Goal: Task Accomplishment & Management: Use online tool/utility

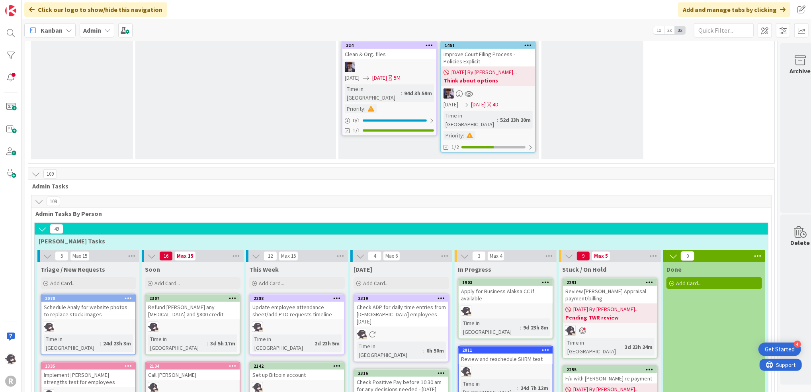
scroll to position [902, 0]
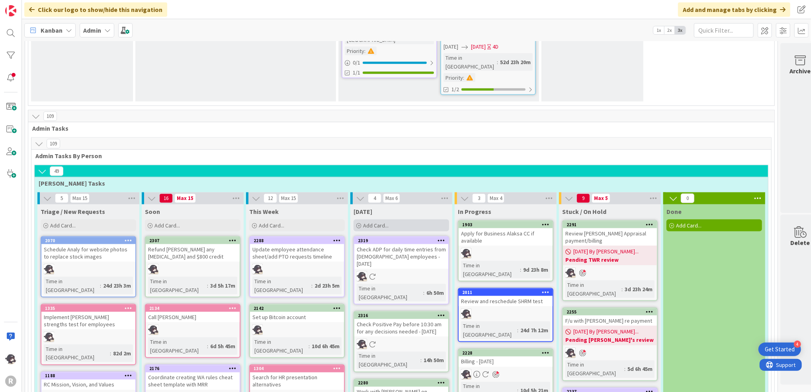
click at [395, 219] on div "Add Card..." at bounding box center [401, 225] width 96 height 12
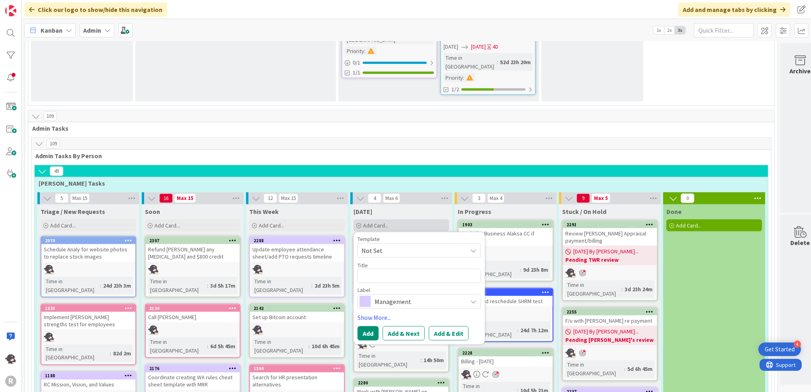
type textarea "x"
type textarea "F."
type textarea "x"
type textarea "F"
type textarea "x"
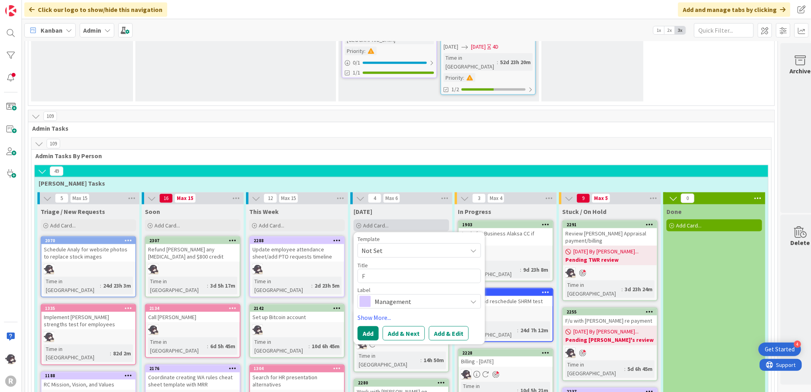
type textarea "F/"
type textarea "x"
type textarea "F/u"
type textarea "x"
type textarea "F/u"
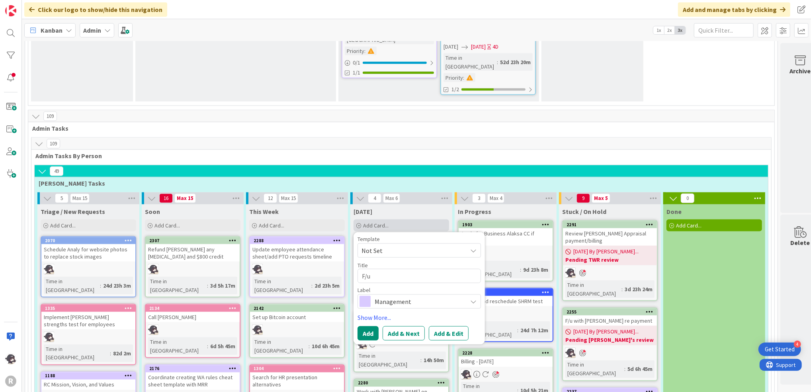
type textarea "x"
type textarea "F/u w"
type textarea "x"
type textarea "F/u wi"
type textarea "x"
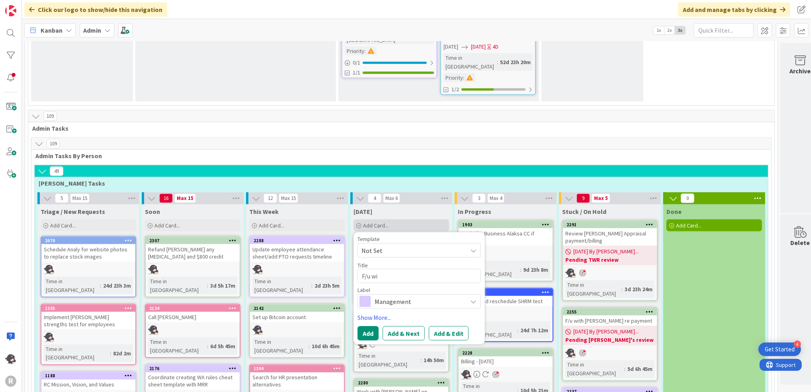
type textarea "F/u wit"
type textarea "x"
type textarea "F/u with"
type textarea "x"
type textarea "F/u with"
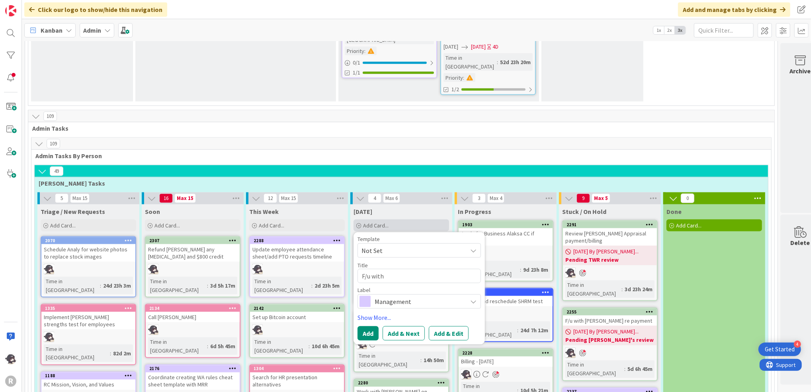
type textarea "x"
type textarea "F/u with T"
type textarea "x"
type textarea "F/u with Tr"
type textarea "x"
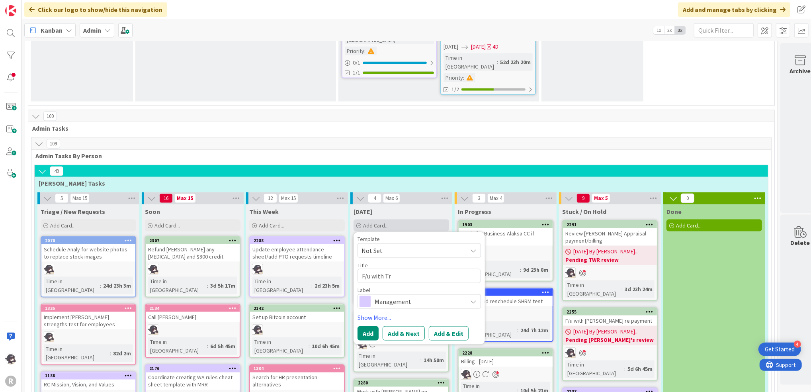
type textarea "F/u with Tro"
type textarea "x"
type textarea "F/u with [PERSON_NAME]"
type textarea "x"
type textarea "F/u with [PERSON_NAME]"
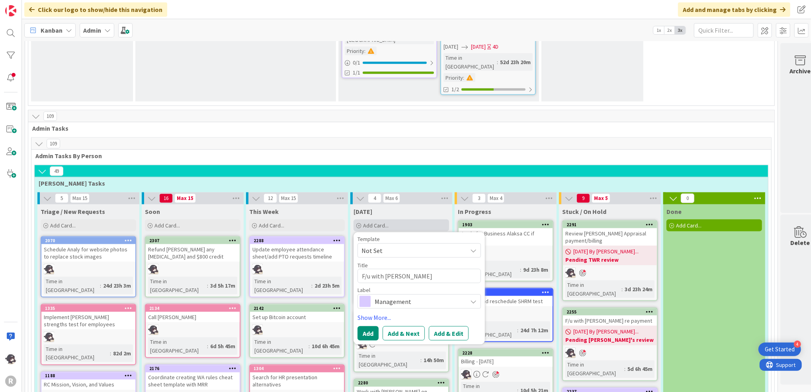
type textarea "x"
type textarea "F/u with [PERSON_NAME]"
type textarea "x"
type textarea "F/u with [PERSON_NAME] re"
type textarea "x"
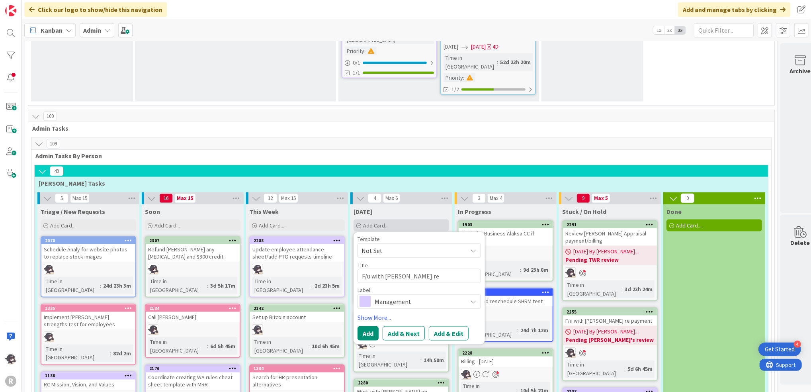
type textarea "F/u with [PERSON_NAME] re"
type textarea "x"
type textarea "F/u with [PERSON_NAME] re C"
type textarea "x"
type textarea "F/u with [PERSON_NAME] re"
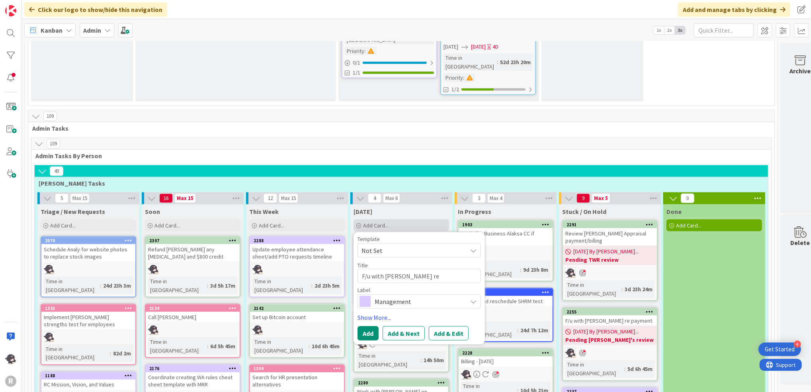
type textarea "x"
type textarea "F/u with [PERSON_NAME] re c"
type textarea "x"
type textarea "F/u with [PERSON_NAME] re cov"
type textarea "x"
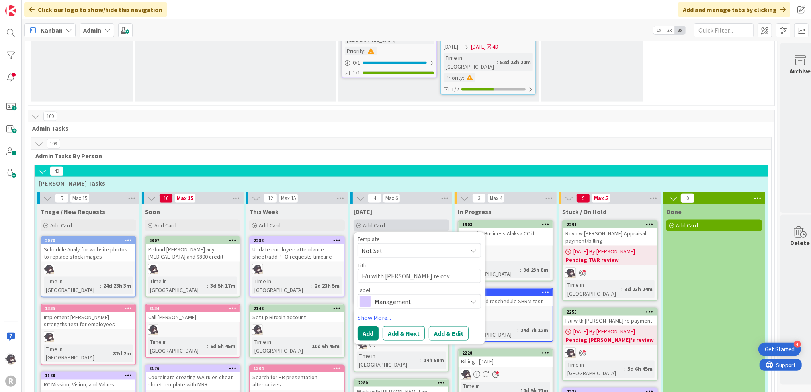
type textarea "F/u with [PERSON_NAME] re cove"
type textarea "x"
type textarea "F/u with [PERSON_NAME] re cover"
type textarea "x"
type textarea "F/u with [PERSON_NAME] re coverin"
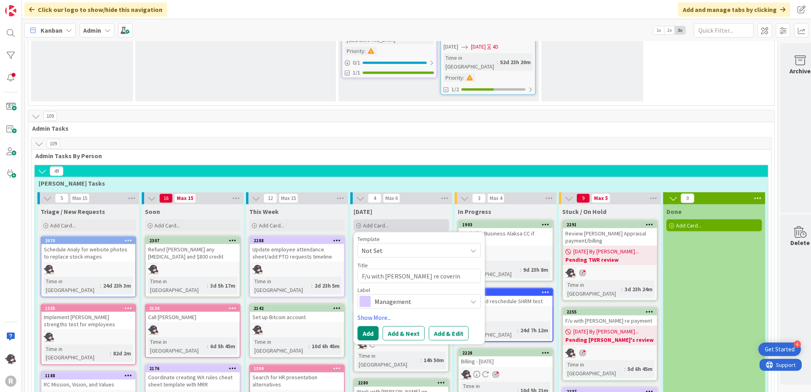
type textarea "x"
type textarea "F/u with [PERSON_NAME] re covering"
type textarea "x"
type textarea "F/u with [PERSON_NAME] re covering C"
type textarea "x"
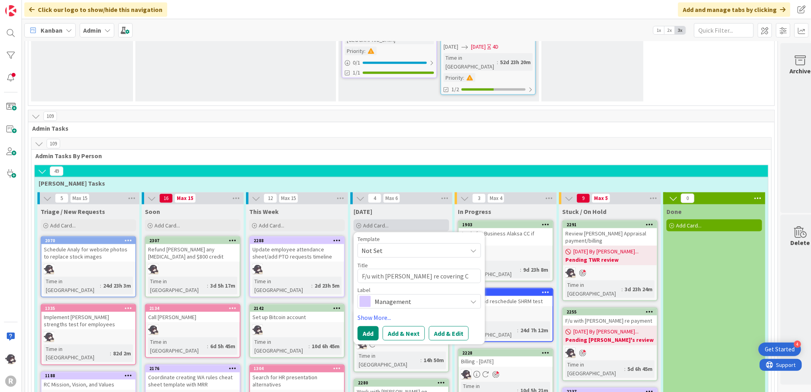
type textarea "F/u with [PERSON_NAME] re covering Co"
type textarea "x"
type textarea "F/u with [PERSON_NAME] re covering Cob"
type textarea "x"
type textarea "F/u with [PERSON_NAME] re covering Cobra"
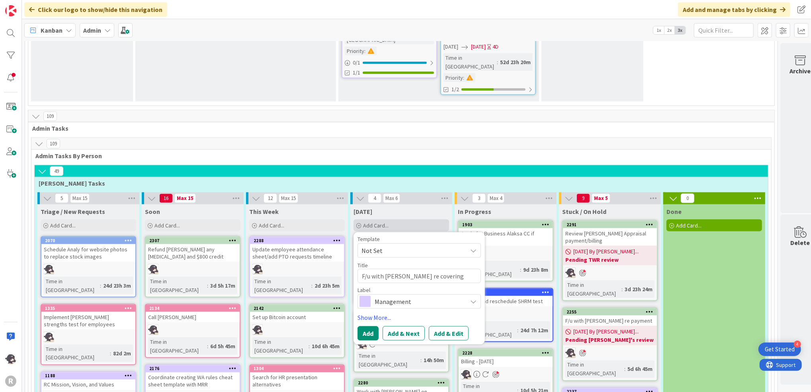
type textarea "x"
type textarea "F/u with [PERSON_NAME] re covering Cobra"
type textarea "x"
type textarea "F/u with [PERSON_NAME] re covering Cobra c"
type textarea "x"
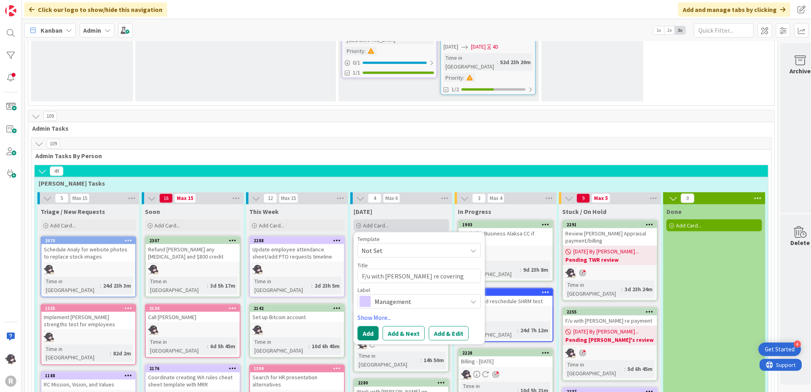
type textarea "F/u with [PERSON_NAME] re covering Cobra co"
type textarea "x"
type textarea "F/u with [PERSON_NAME] re covering Cobra cos"
type textarea "x"
type textarea "F/u with [PERSON_NAME] re covering Cobra cost"
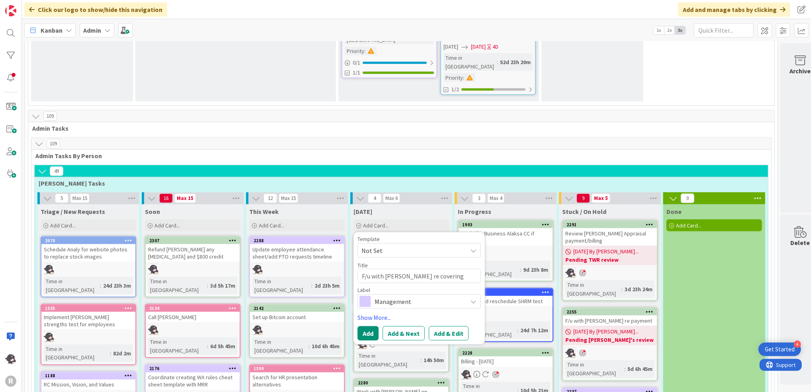
click at [399, 296] on span "Management" at bounding box center [419, 301] width 88 height 11
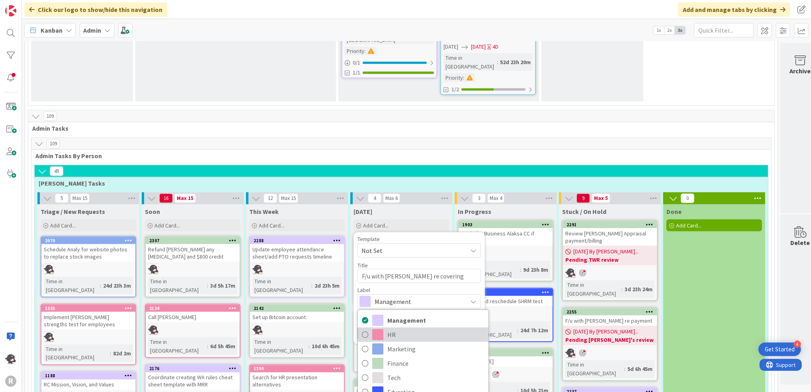
click at [385, 328] on link "HR" at bounding box center [423, 335] width 131 height 14
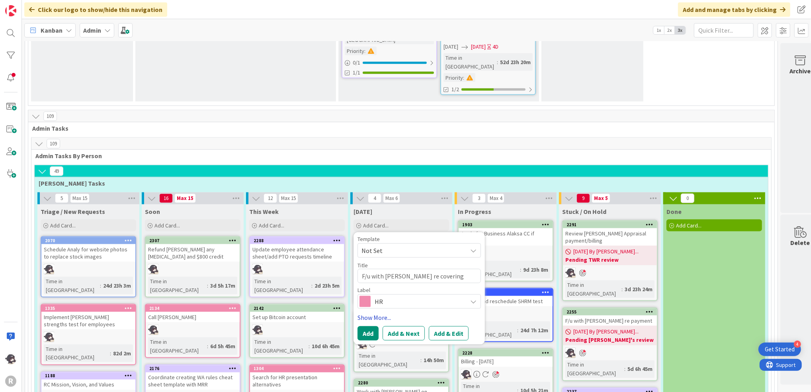
click at [373, 312] on link "Show More..." at bounding box center [418, 317] width 123 height 10
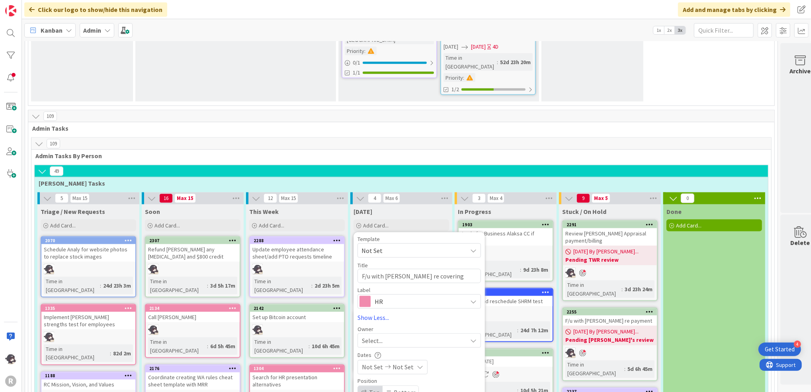
click at [373, 336] on span "Select..." at bounding box center [372, 341] width 21 height 10
click at [403, 386] on span "[PERSON_NAME]" at bounding box center [407, 392] width 39 height 12
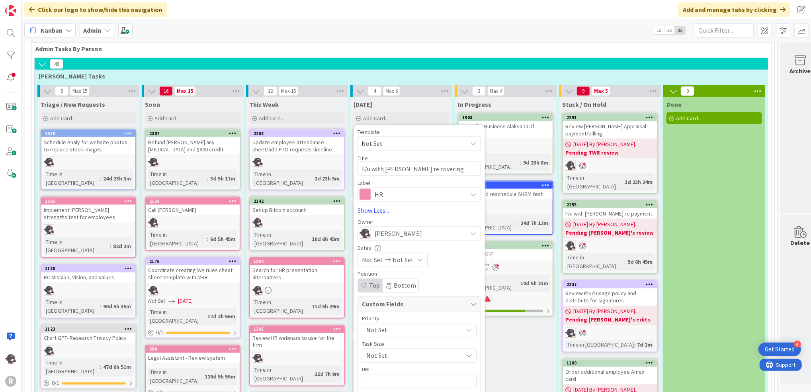
scroll to position [1114, 0]
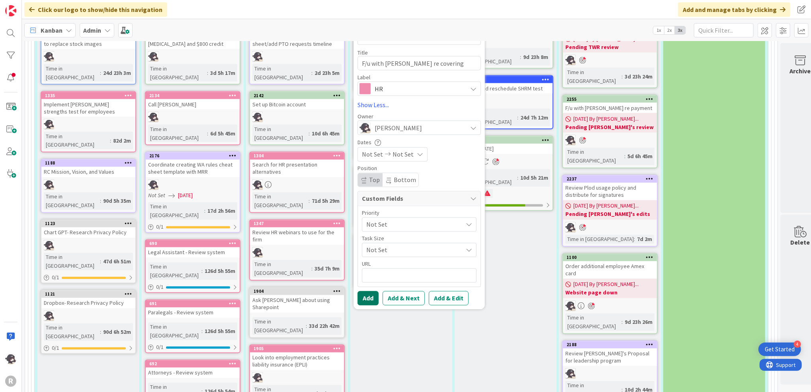
drag, startPoint x: 365, startPoint y: 214, endPoint x: 371, endPoint y: 211, distance: 7.3
click at [365, 291] on button "Add" at bounding box center [367, 298] width 21 height 14
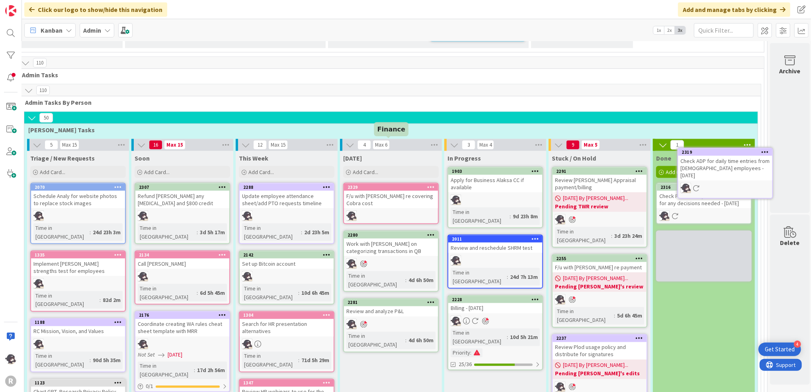
scroll to position [955, 20]
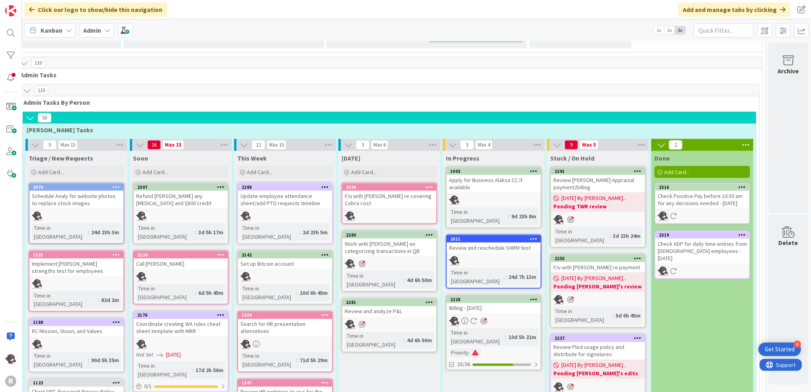
click at [381, 166] on div "Add Card..." at bounding box center [390, 172] width 96 height 12
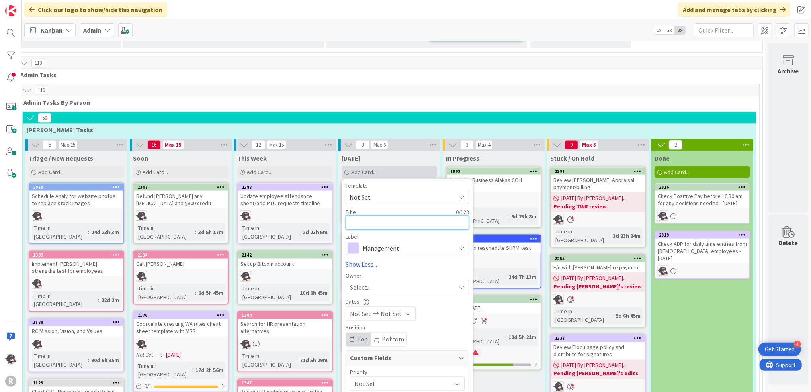
type textarea "x"
type textarea "a"
type textarea "x"
type textarea "aDM"
type textarea "x"
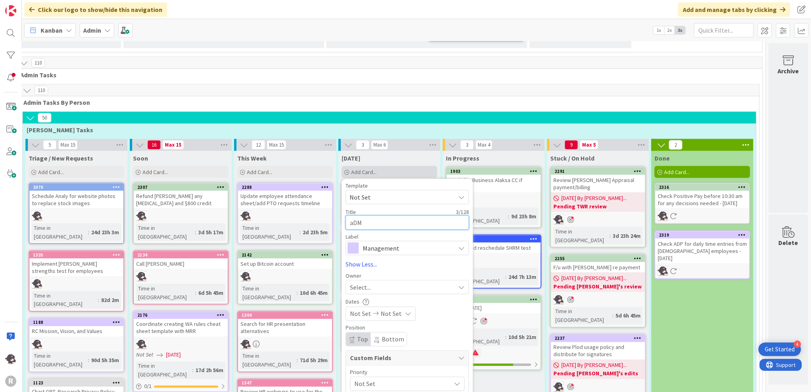
type textarea "aDMI"
type textarea "x"
type textarea "aDMIN"
type textarea "x"
type textarea "aDMIN"
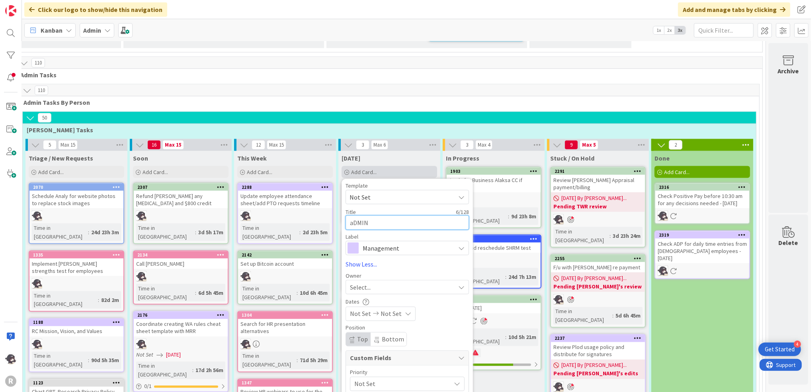
type textarea "x"
type textarea "aDMIN"
type textarea "x"
type textarea "aDMI"
type textarea "x"
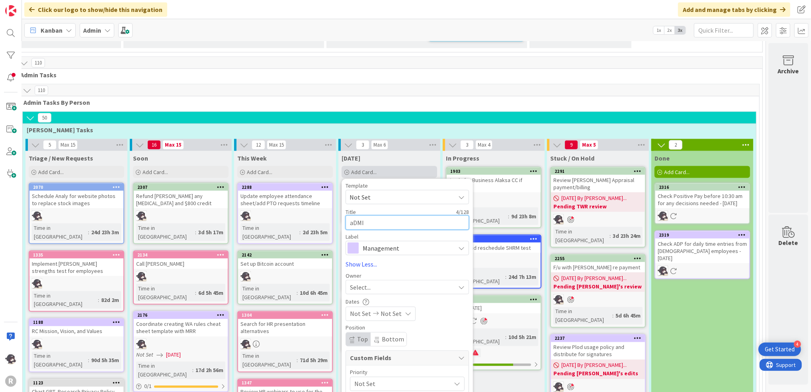
type textarea "aDM"
type textarea "x"
type textarea "aD"
type textarea "x"
type textarea "a"
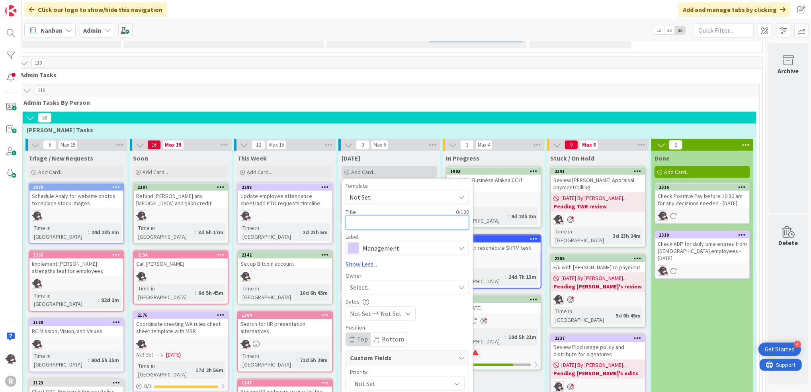
type textarea "x"
type textarea "a"
type textarea "x"
type textarea "ad"
type textarea "x"
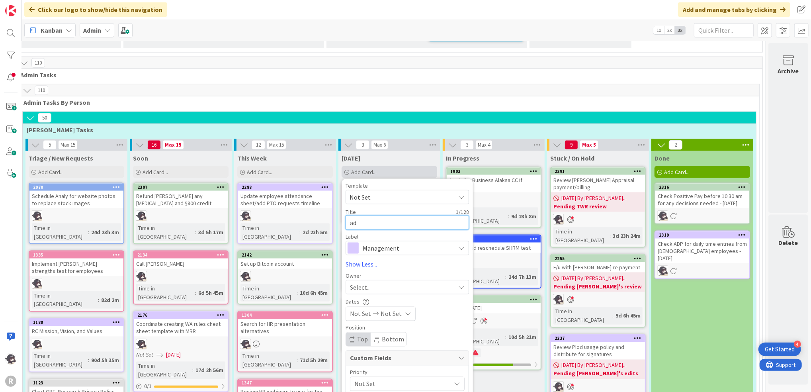
type textarea "adm"
type textarea "x"
type textarea "admi"
type textarea "x"
type textarea "admin"
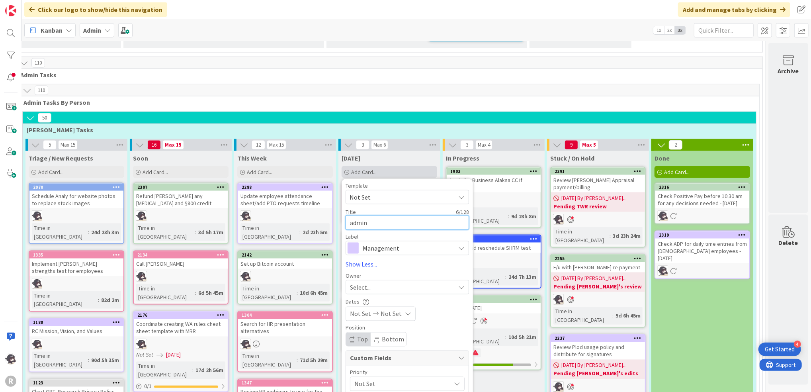
type textarea "x"
type textarea "admin m"
type textarea "x"
type textarea "admin me"
type textarea "x"
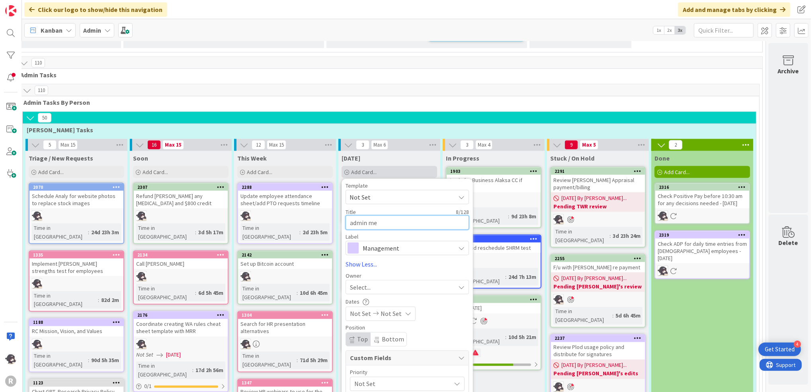
type textarea "admin mee"
type textarea "x"
type textarea "admin meet"
type textarea "x"
type textarea "admin meetn"
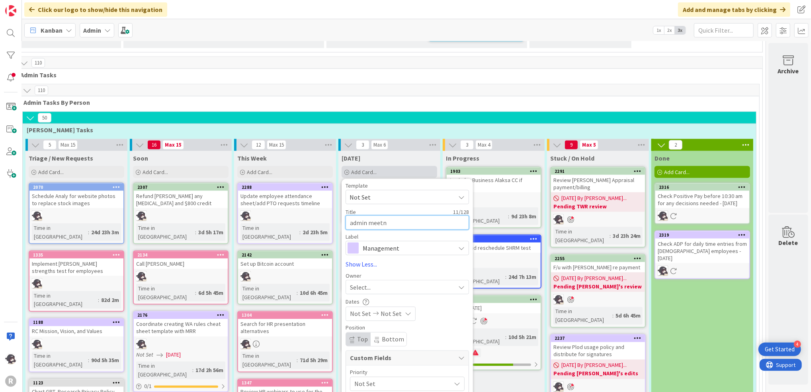
type textarea "x"
type textarea "admin meet"
type textarea "x"
type textarea "admin meeti"
type textarea "x"
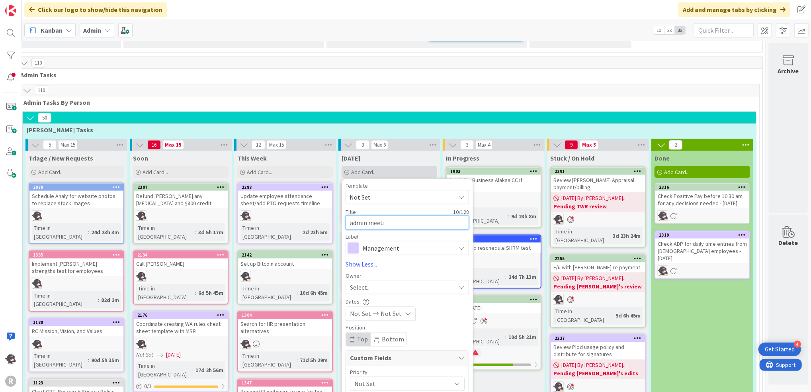
type textarea "admin meetin"
type textarea "x"
type textarea "admin meeting"
click at [365, 282] on div "Select..." at bounding box center [402, 287] width 105 height 10
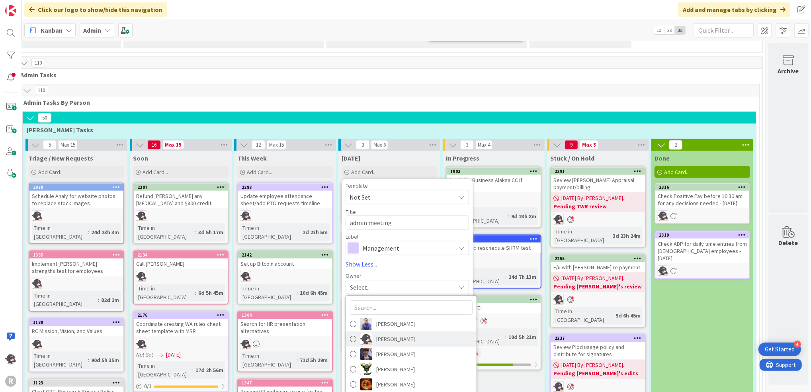
click at [377, 333] on span "[PERSON_NAME]" at bounding box center [395, 339] width 39 height 12
type textarea "x"
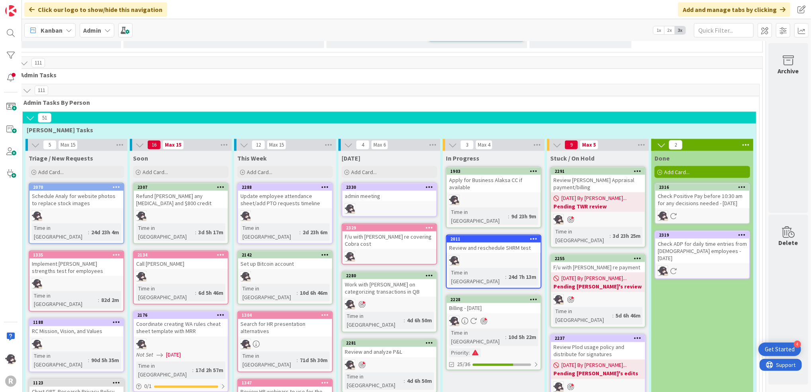
click at [425, 184] on icon at bounding box center [429, 187] width 8 height 6
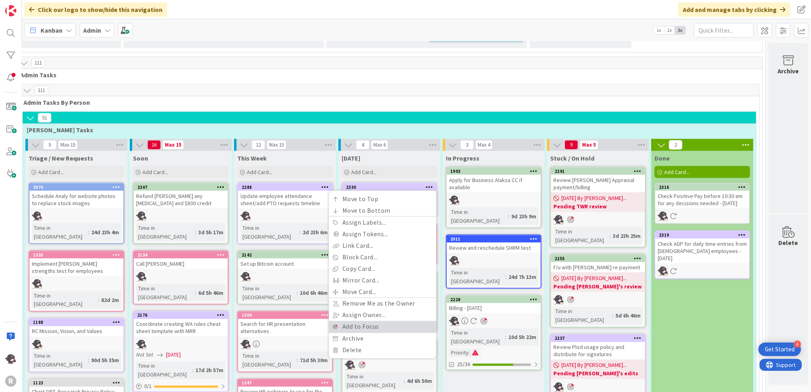
click at [343, 321] on link "Add to Focus" at bounding box center [382, 327] width 107 height 12
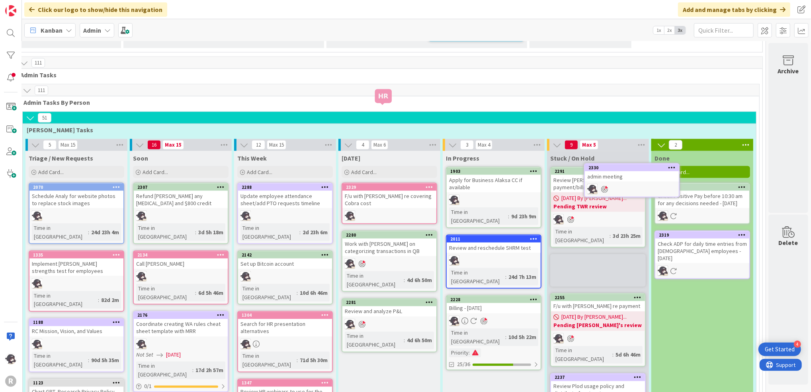
scroll to position [948, 20]
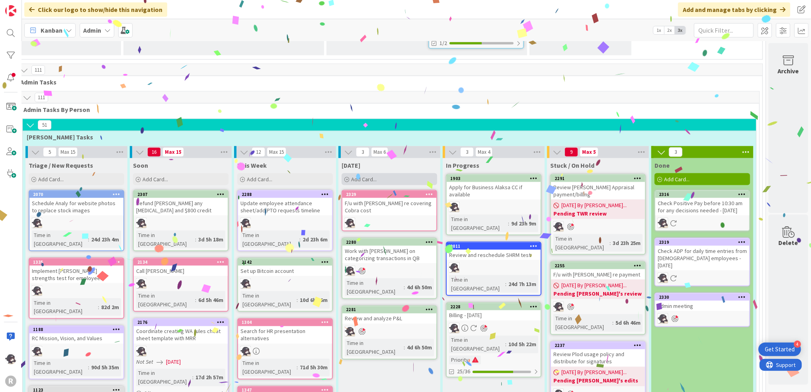
click at [351, 176] on span "Add Card..." at bounding box center [363, 179] width 25 height 7
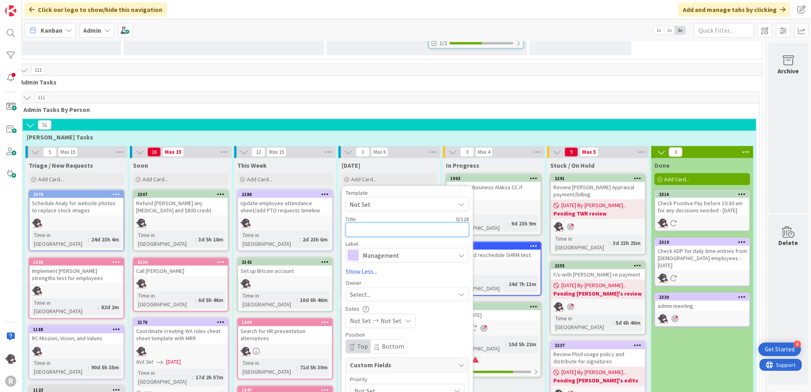
type textarea "x"
type textarea "D"
type textarea "x"
type textarea "Di"
type textarea "x"
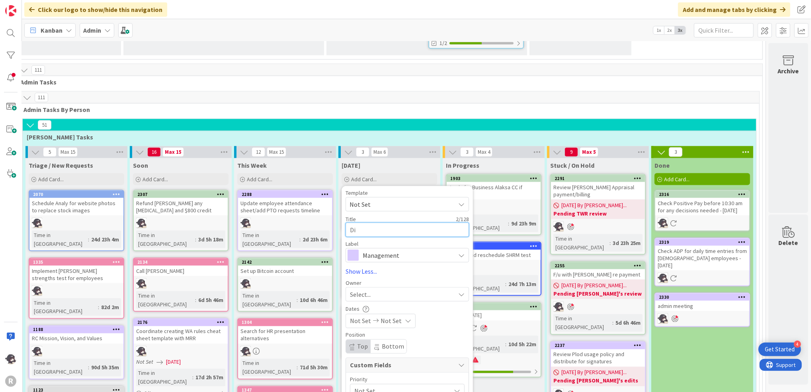
type textarea "Dis"
type textarea "x"
type textarea "Disc"
type textarea "x"
type textarea "Discu"
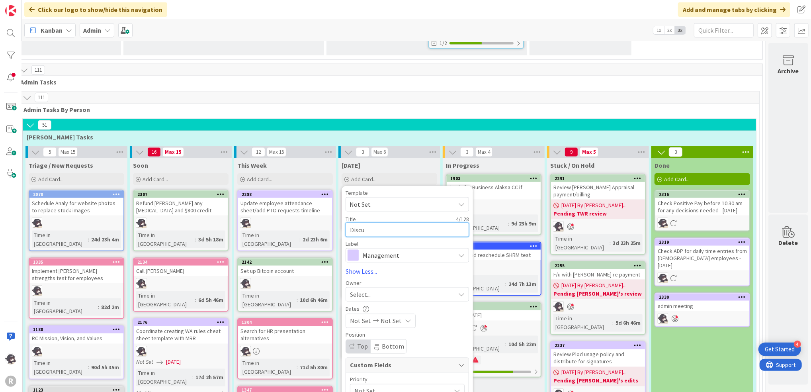
type textarea "x"
type textarea "Discus"
type textarea "x"
type textarea "Discuss"
type textarea "x"
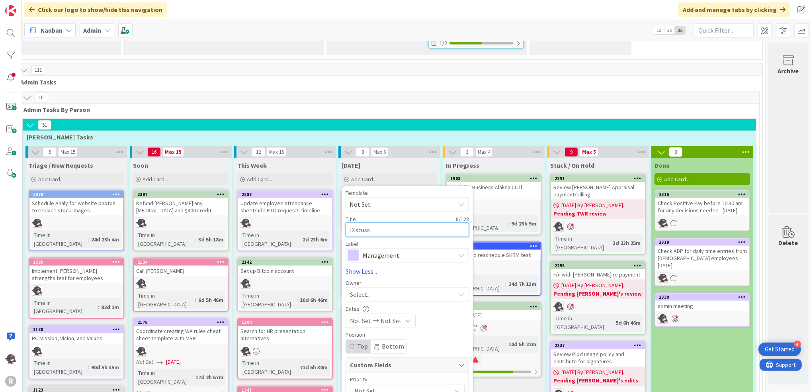
type textarea "Discuss i"
type textarea "x"
type textarea "Discuss in"
type textarea "x"
type textarea "Discuss ino"
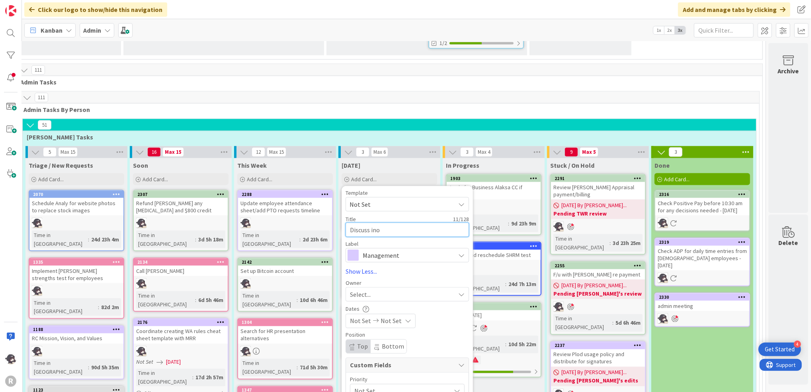
type textarea "x"
type textarea "Discuss inof"
type textarea "x"
type textarea "Discuss inof"
type textarea "x"
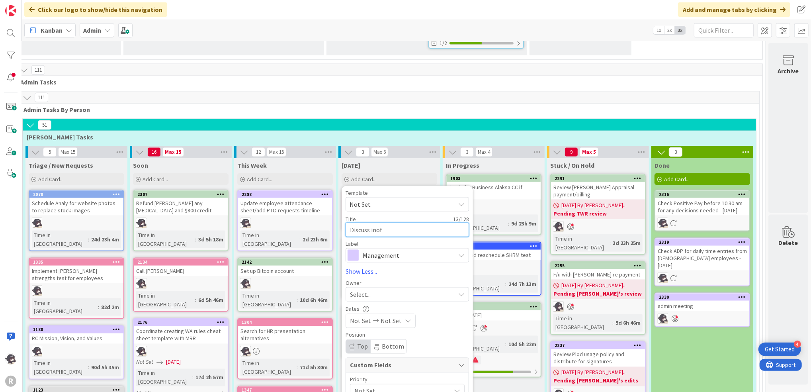
type textarea "Discuss inof"
type textarea "x"
type textarea "Discuss ino"
type textarea "x"
type textarea "Discuss inf"
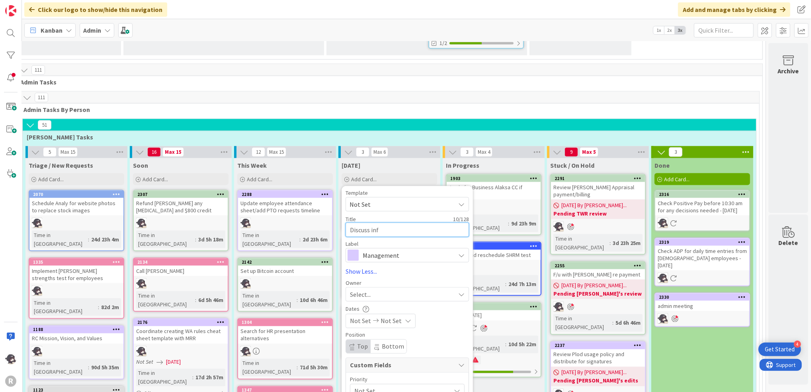
type textarea "x"
type textarea "Discuss info"
type textarea "x"
type textarea "Discuss info"
type textarea "x"
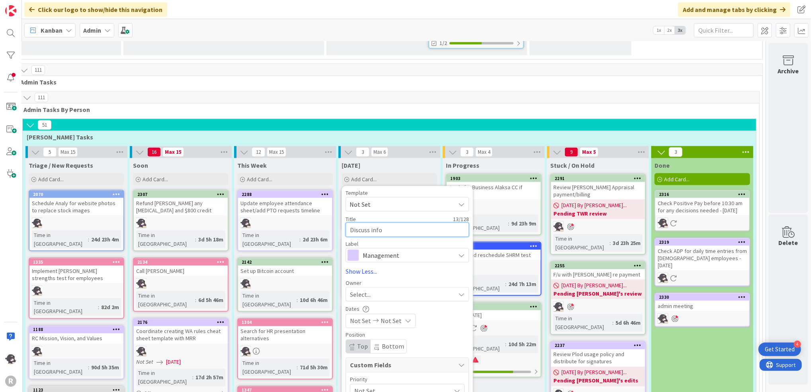
type textarea "Discuss info"
type textarea "x"
type textarea "Discuss inf"
type textarea "x"
type textarea "Discuss in"
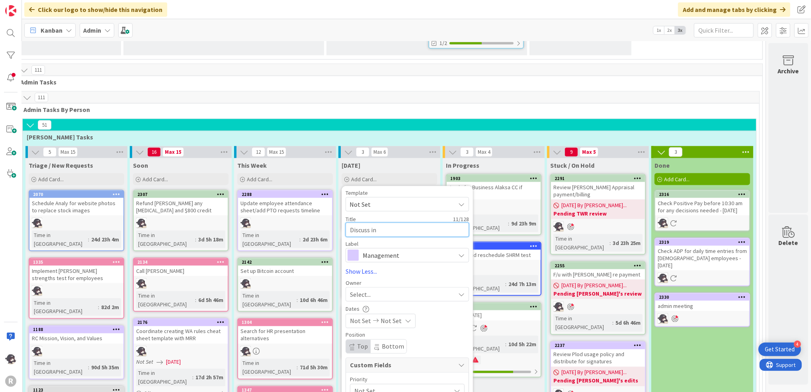
type textarea "x"
type textarea "Discuss i"
type textarea "x"
type textarea "Discuss"
type textarea "x"
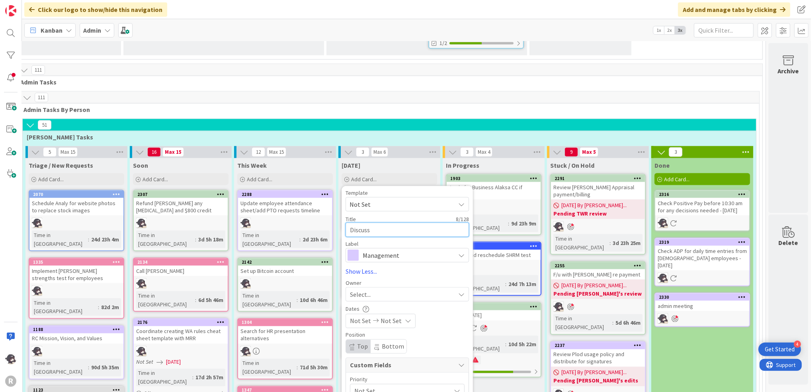
type textarea "Discuss i"
type textarea "x"
type textarea "Discuss inf"
type textarea "x"
type textarea "Discuss info"
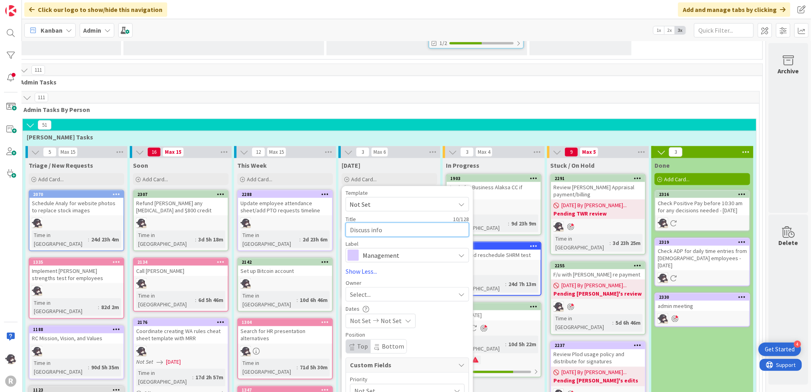
type textarea "x"
type textarea "Discuss info"
type textarea "x"
type textarea "Discuss info m"
type textarea "x"
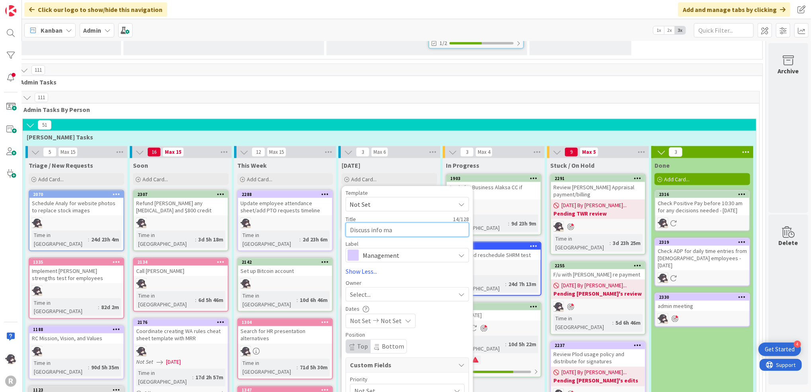
type textarea "Discuss info man"
type textarea "x"
type textarea "Discuss info manag"
type textarea "x"
type textarea "Discuss info manage"
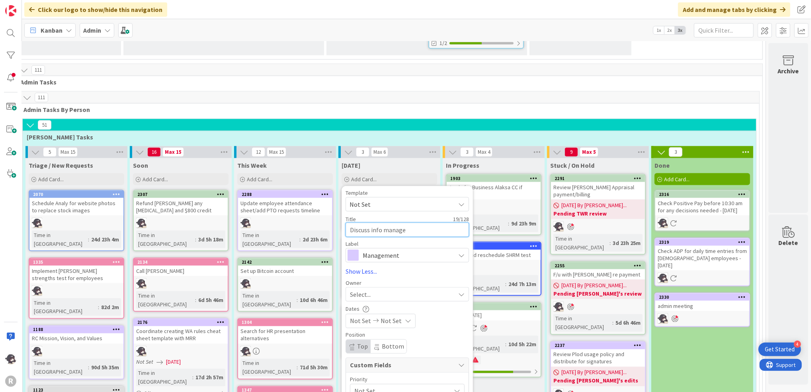
type textarea "x"
type textarea "Discuss info manageme"
type textarea "x"
type textarea "Discuss info managemen"
type textarea "x"
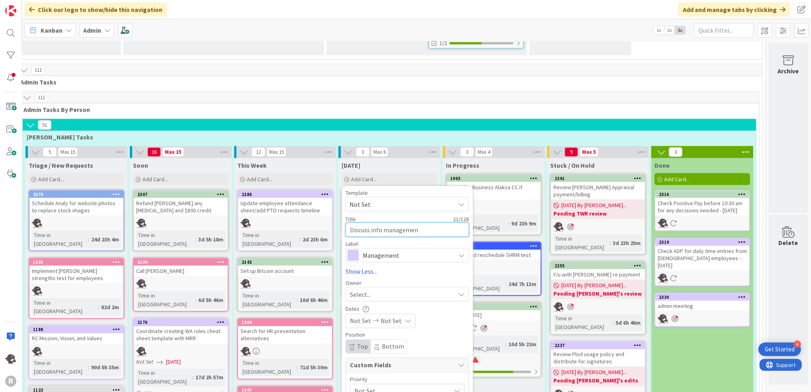
type textarea "Discuss info management"
type textarea "x"
type textarea "Discuss info management"
type textarea "x"
type textarea "Discuss info management o"
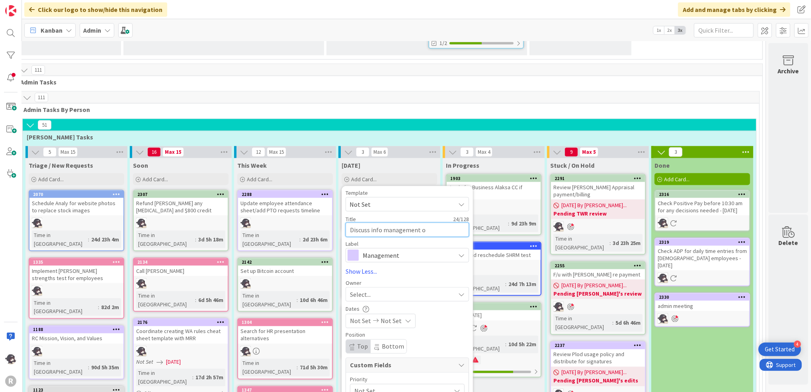
type textarea "x"
type textarea "Discuss info management on"
type textarea "x"
type textarea "Discuss info management on"
type textarea "x"
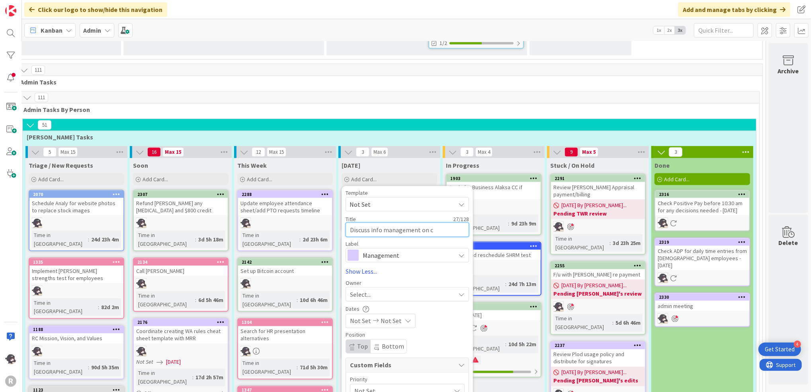
type textarea "Discuss info management on cl"
type textarea "x"
type textarea "Discuss info management on cli"
type textarea "x"
click at [414, 259] on span "Management" at bounding box center [407, 264] width 88 height 11
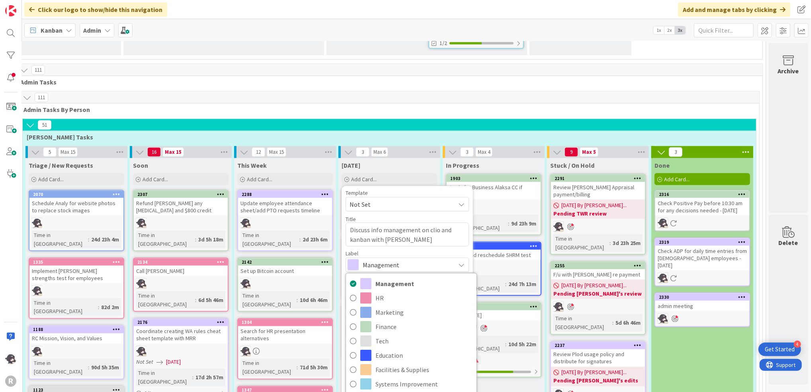
click at [395, 259] on span "Management" at bounding box center [407, 264] width 88 height 11
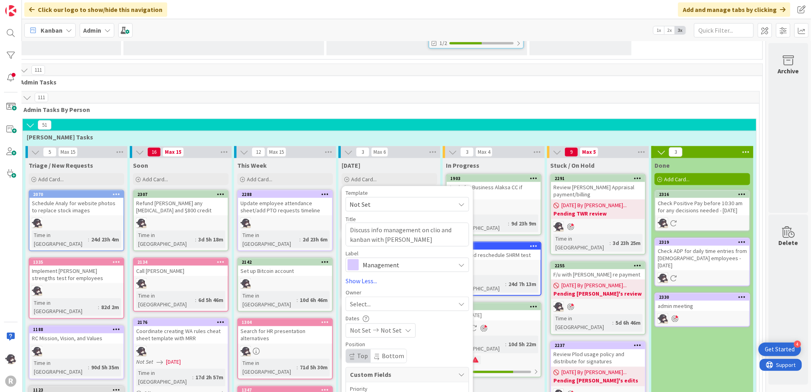
drag, startPoint x: 350, startPoint y: 215, endPoint x: 351, endPoint y: 223, distance: 7.7
click at [350, 299] on span "Select..." at bounding box center [360, 304] width 21 height 10
click at [376, 350] on span "[PERSON_NAME]" at bounding box center [395, 356] width 39 height 12
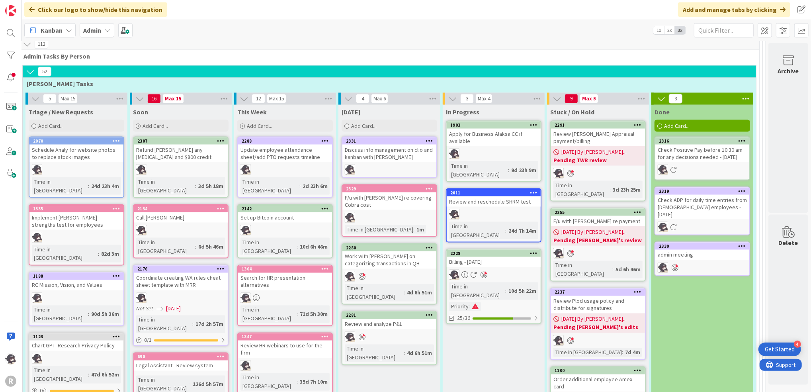
click at [425, 138] on icon at bounding box center [429, 141] width 8 height 6
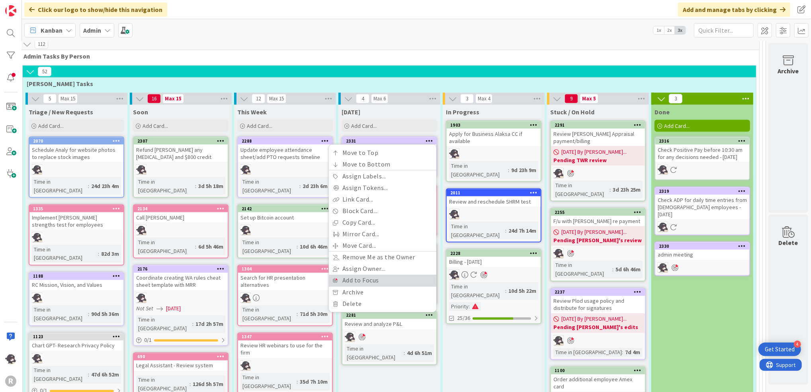
click at [362, 275] on link "Add to Focus" at bounding box center [382, 281] width 107 height 12
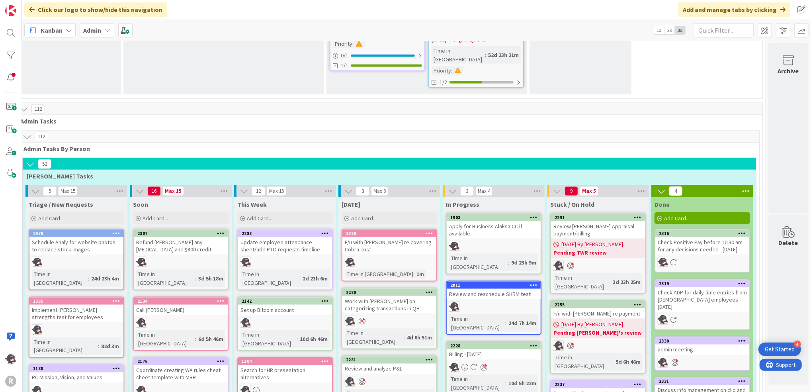
scroll to position [933, 20]
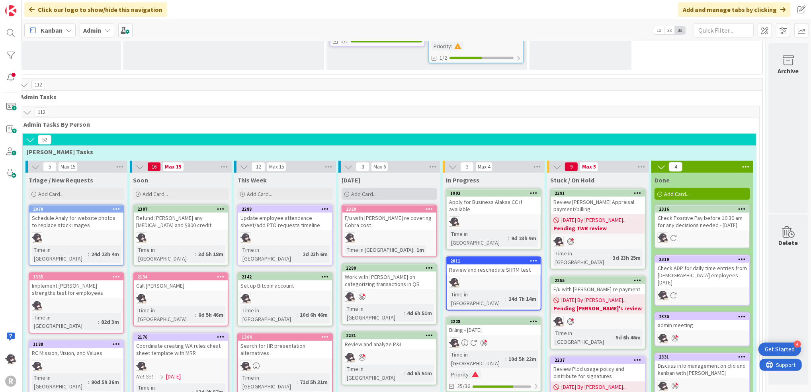
click at [371, 188] on div "Add Card..." at bounding box center [390, 194] width 96 height 12
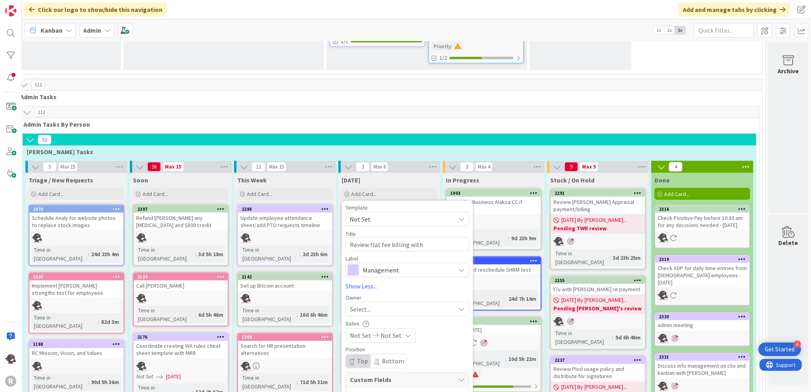
click at [353, 304] on span "Select..." at bounding box center [360, 309] width 21 height 10
click at [376, 355] on span "[PERSON_NAME]" at bounding box center [395, 361] width 39 height 12
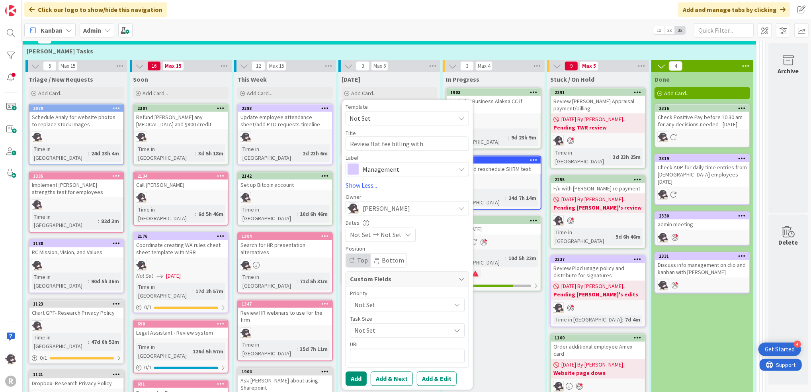
scroll to position [1040, 20]
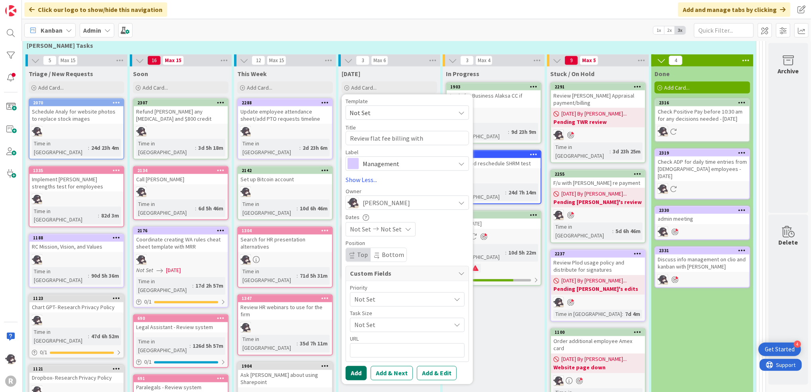
click at [347, 366] on button "Add" at bounding box center [355, 373] width 21 height 14
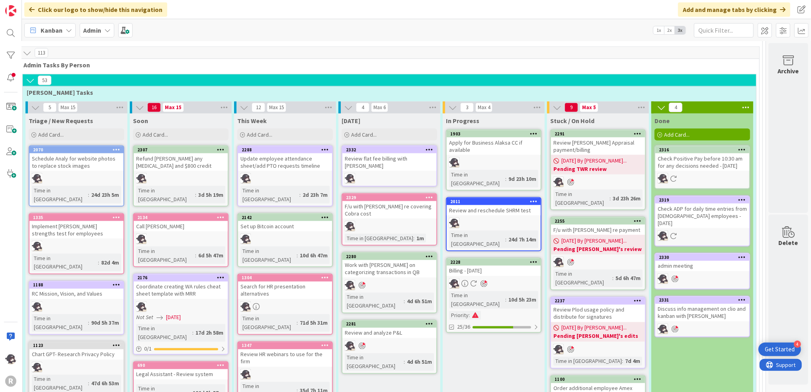
scroll to position [933, 20]
